Goal: Information Seeking & Learning: Learn about a topic

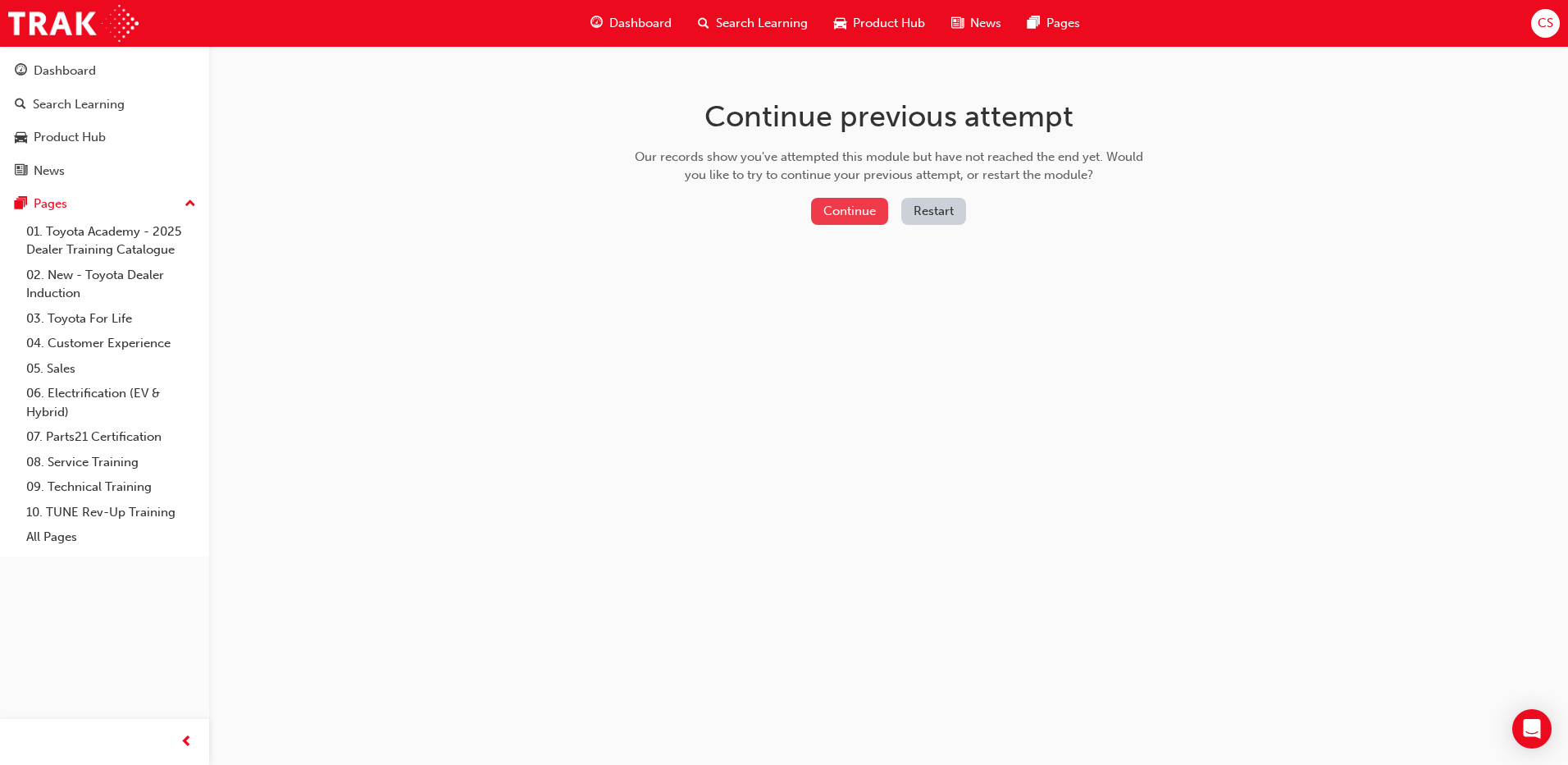
click at [857, 202] on button "Continue" at bounding box center [850, 211] width 77 height 27
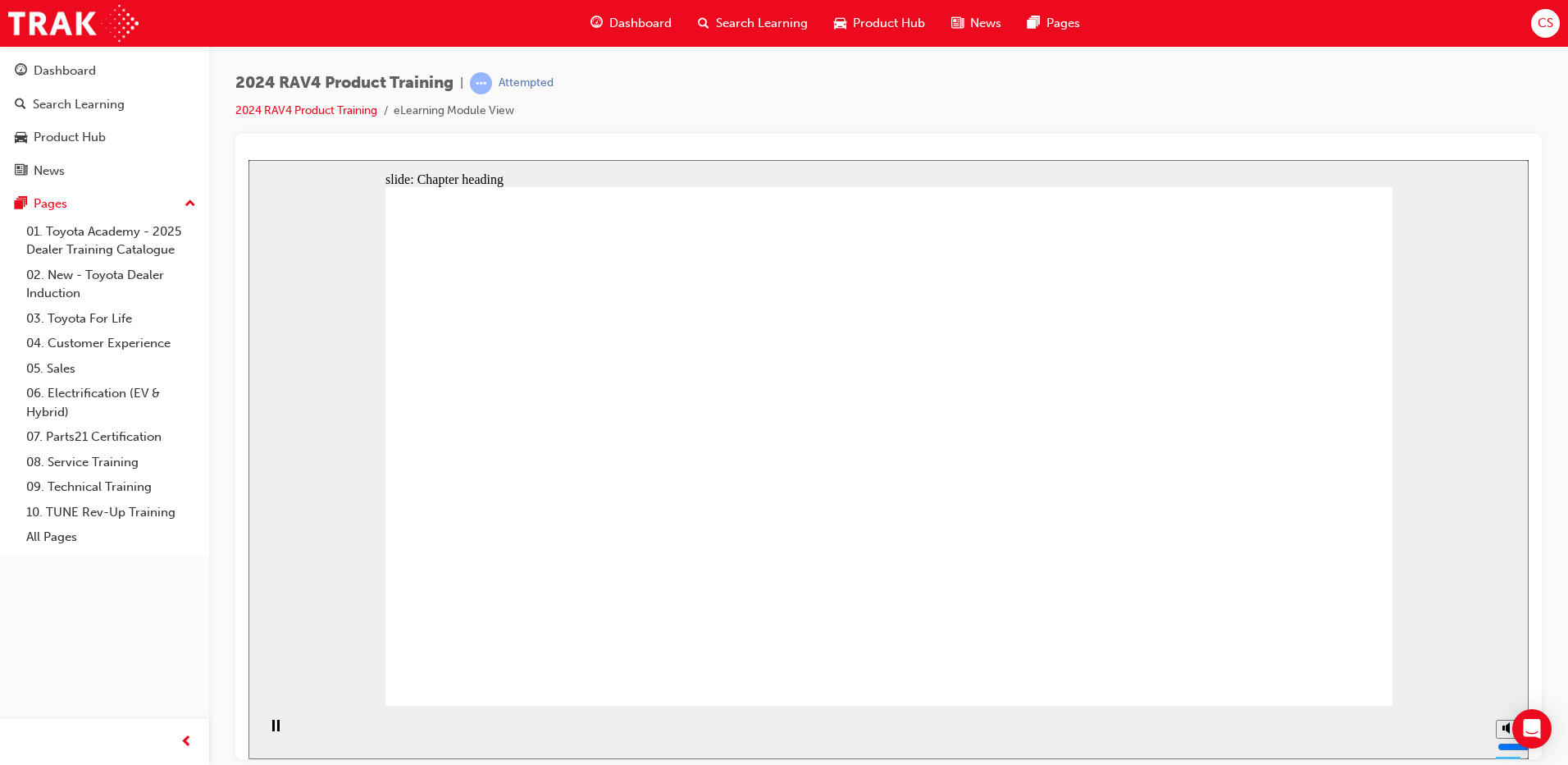
click at [1530, 732] on icon "Open Intercom Messenger" at bounding box center [1532, 728] width 21 height 21
drag, startPoint x: 1510, startPoint y: 667, endPoint x: 1510, endPoint y: 677, distance: 10.0
type input "6"
click at [1510, 678] on input "volume" at bounding box center [1550, 684] width 106 height 13
